Goal: Ask a question

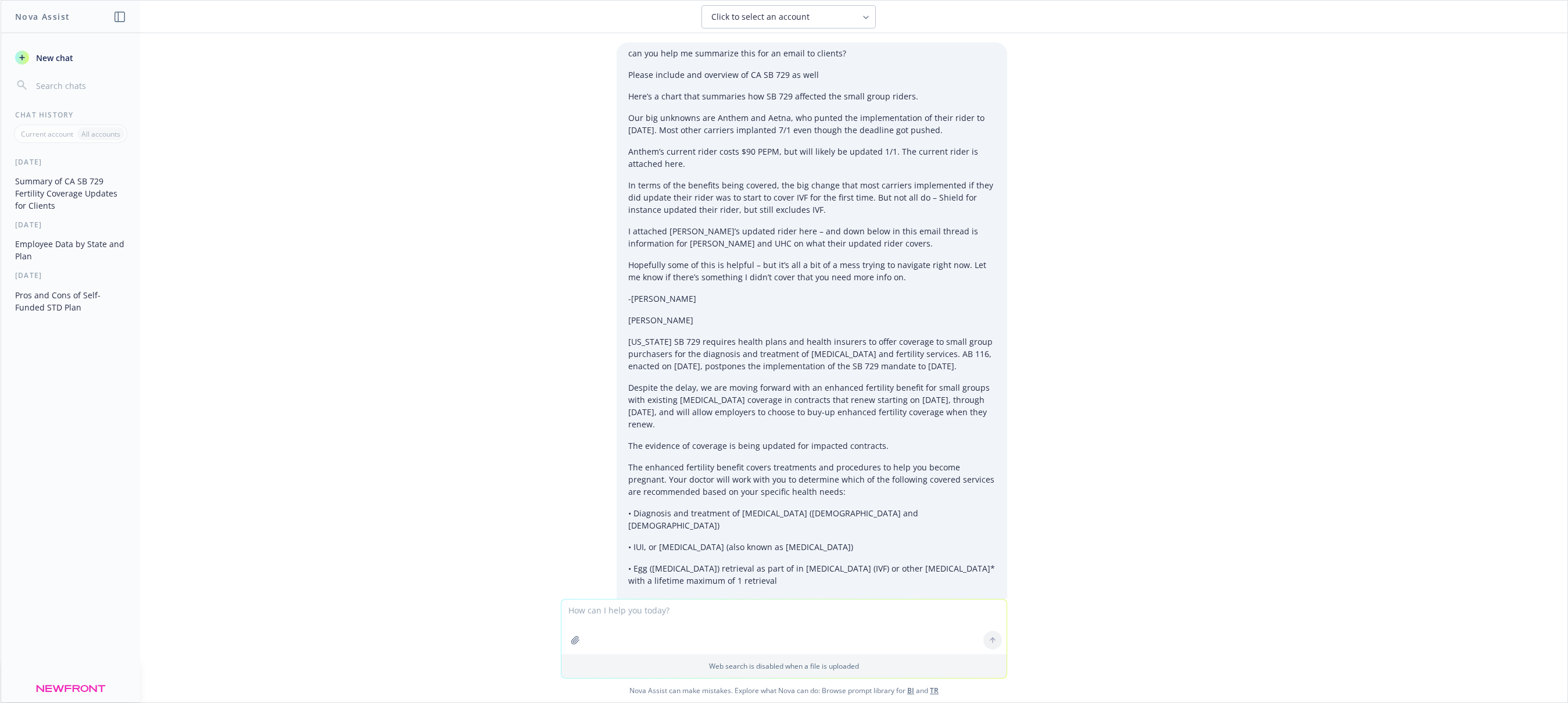
scroll to position [8037, 0]
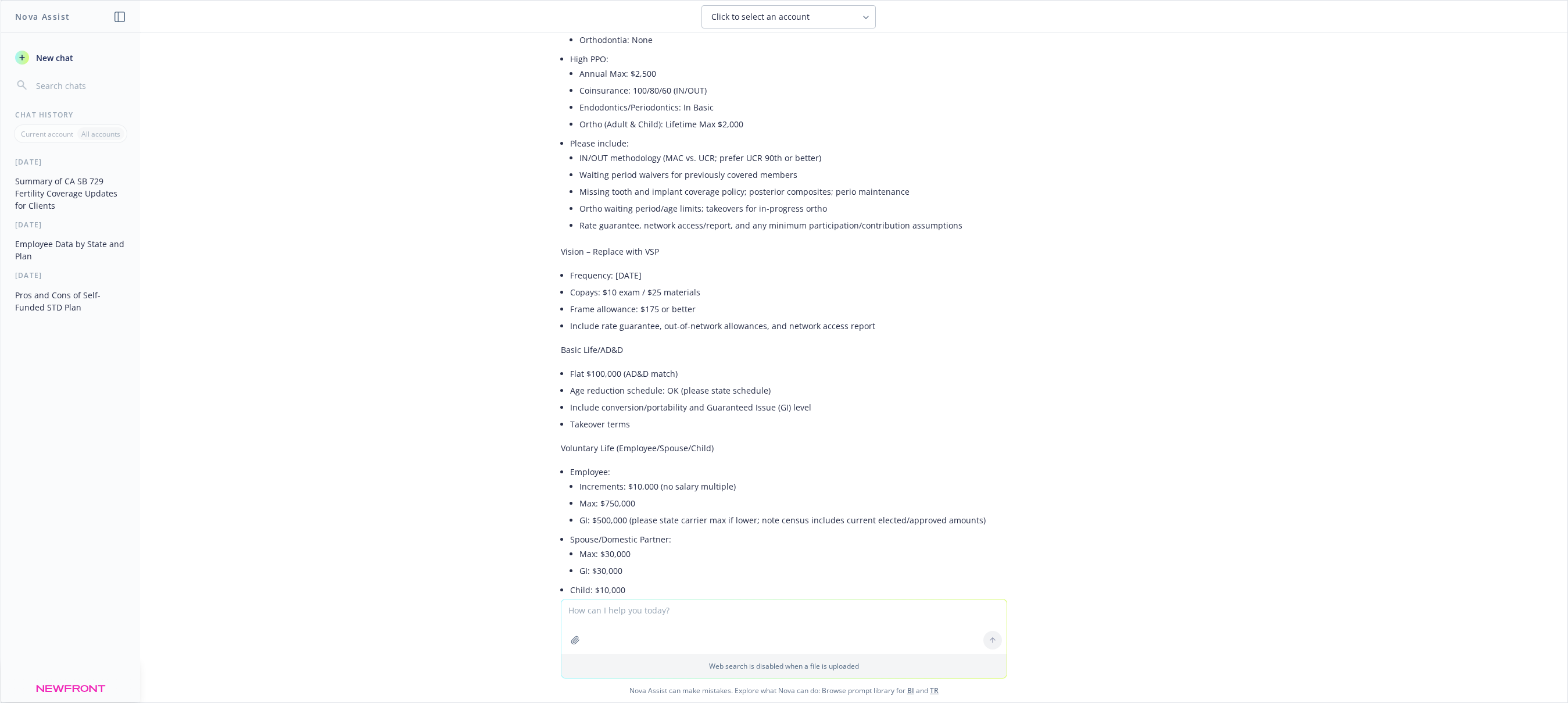
click at [651, 613] on textarea at bounding box center [784, 626] width 445 height 55
type textarea "I took over a group in a captive program. what should I ask the TPA for in orde…"
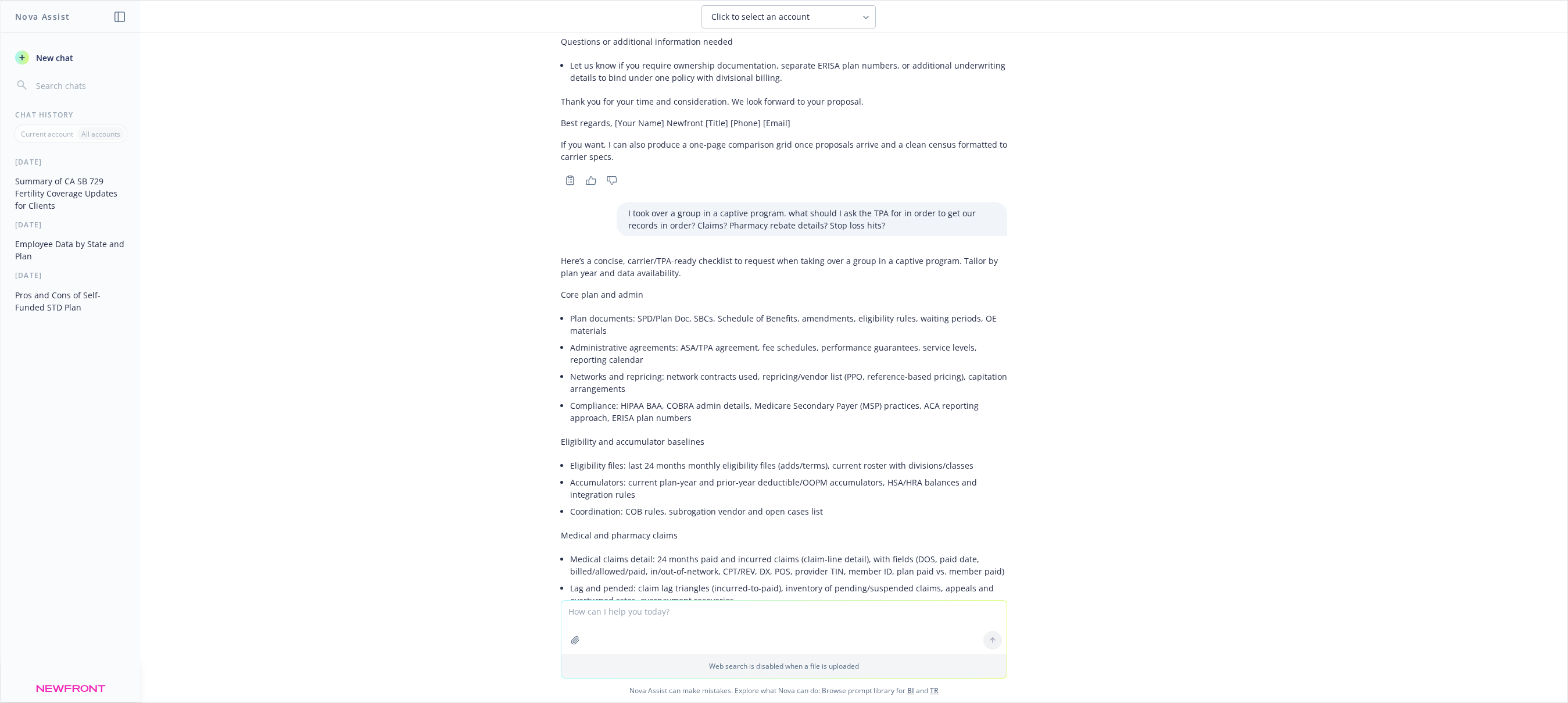
scroll to position [9258, 0]
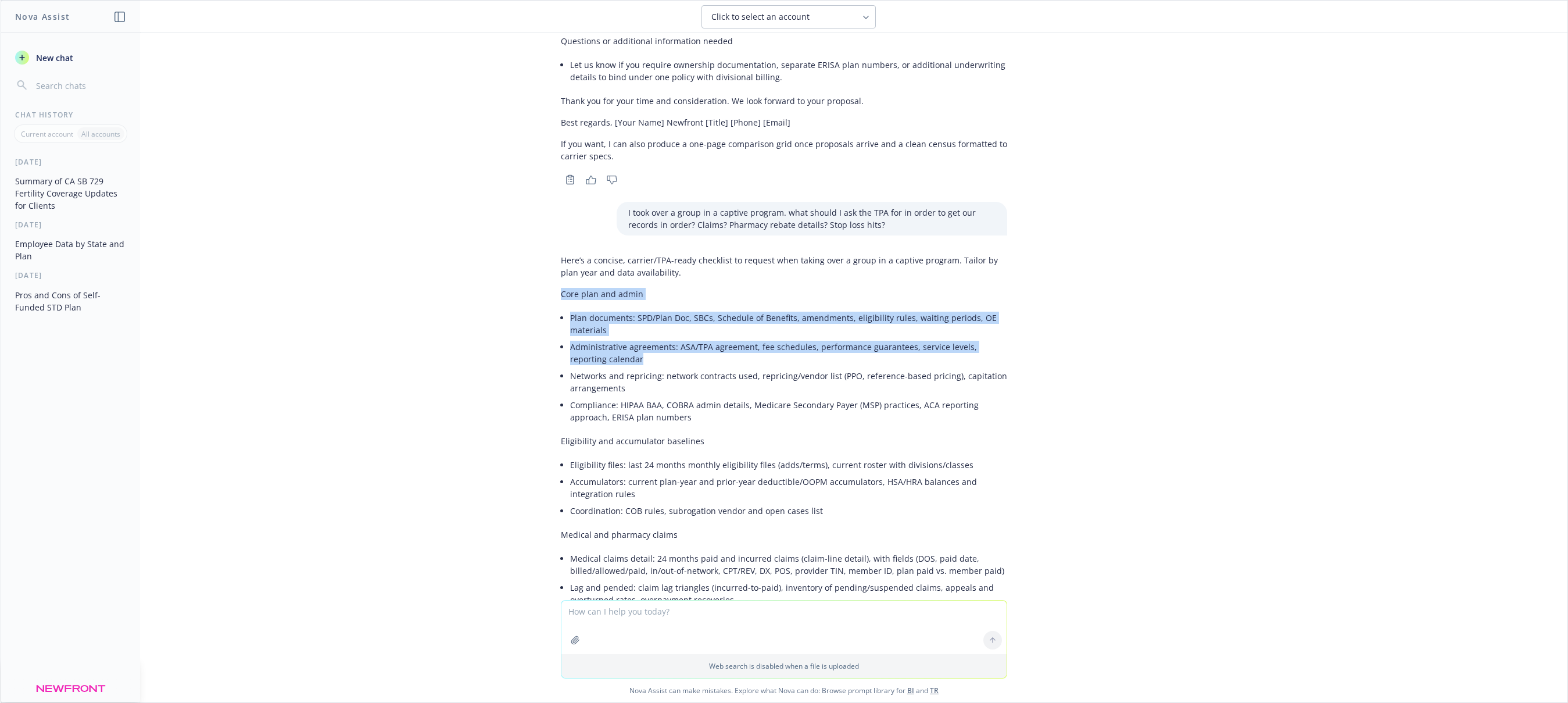
drag, startPoint x: 561, startPoint y: 161, endPoint x: 700, endPoint y: 225, distance: 153.0
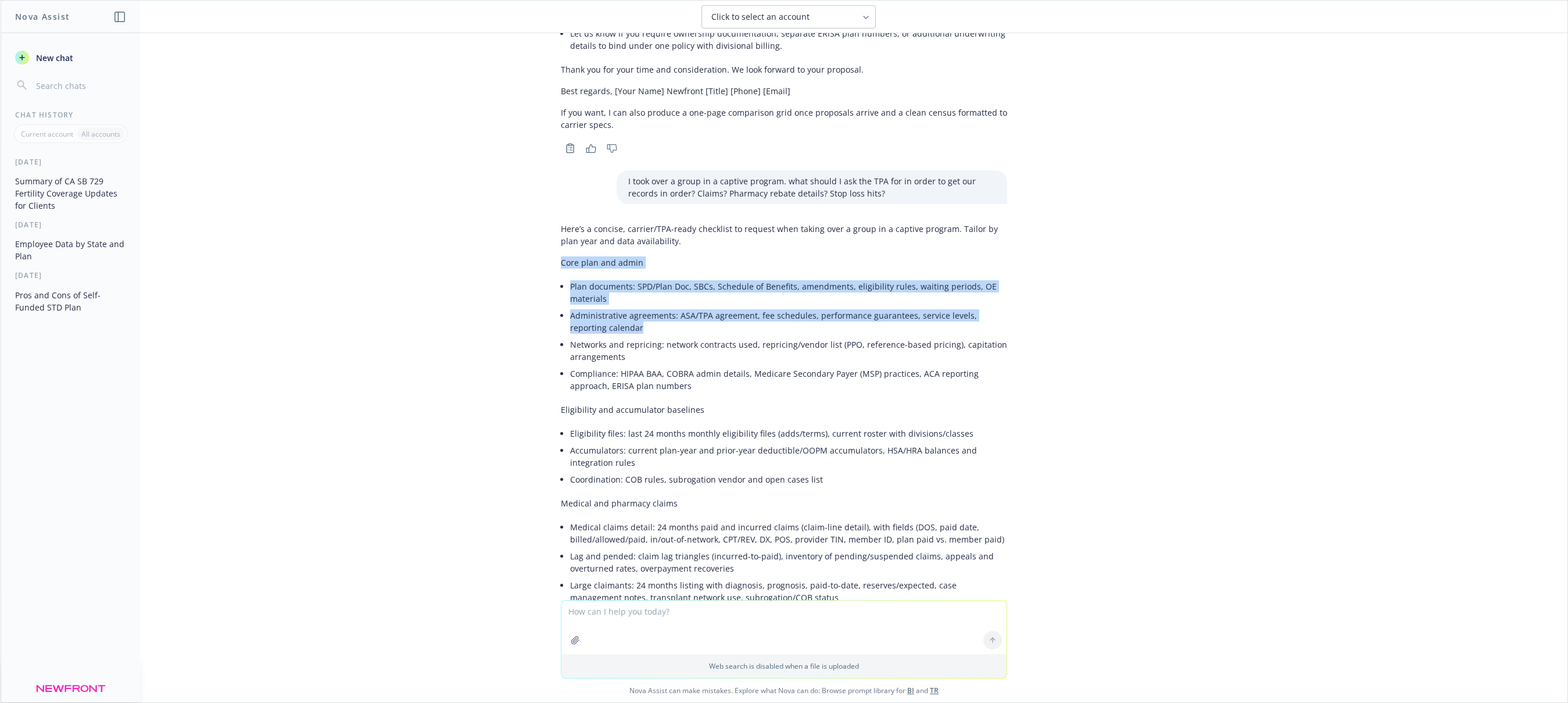
copy div "Core plan and admin Plan documents: SPD/Plan Doc, SBCs, Schedule of Benefits, a…"
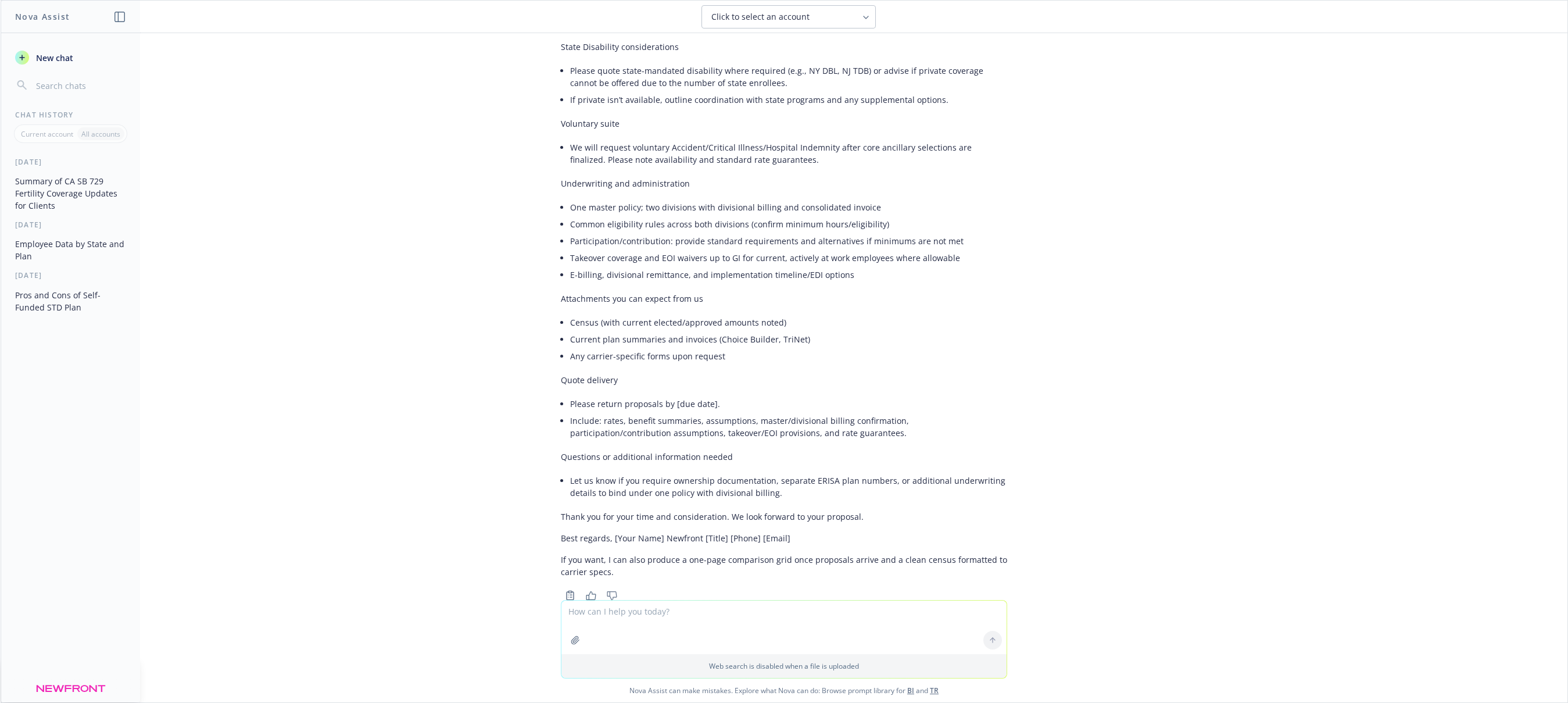
scroll to position [8839, 0]
